Goal: Information Seeking & Learning: Learn about a topic

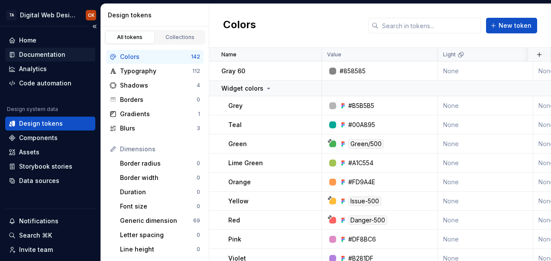
click at [45, 53] on div "Documentation" at bounding box center [42, 54] width 46 height 9
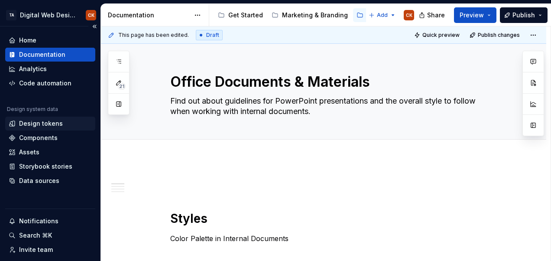
click at [35, 122] on div "Design tokens" at bounding box center [41, 123] width 44 height 9
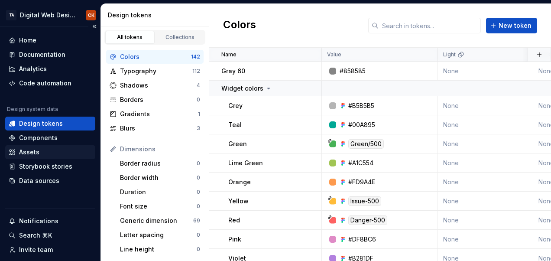
click at [36, 149] on div "Assets" at bounding box center [29, 152] width 20 height 9
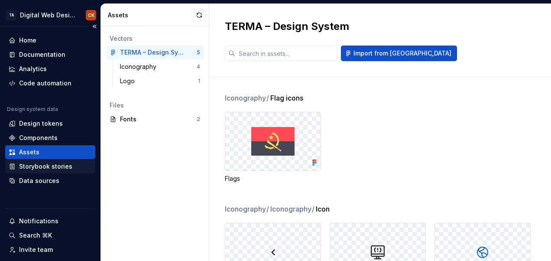
click at [38, 166] on div "Storybook stories" at bounding box center [45, 166] width 53 height 9
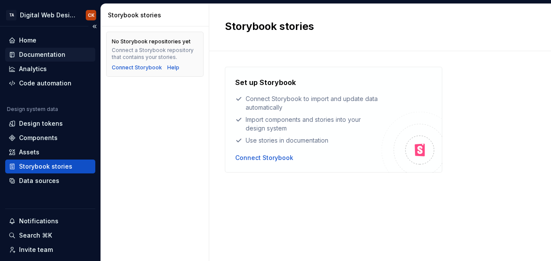
click at [46, 48] on div "Documentation" at bounding box center [50, 55] width 90 height 14
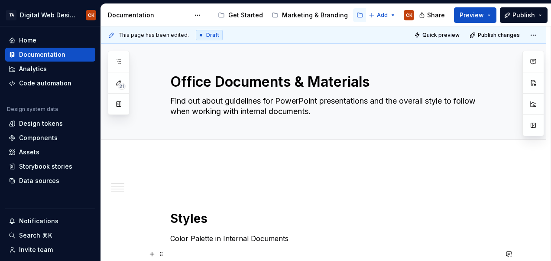
type textarea "*"
